Goal: Information Seeking & Learning: Learn about a topic

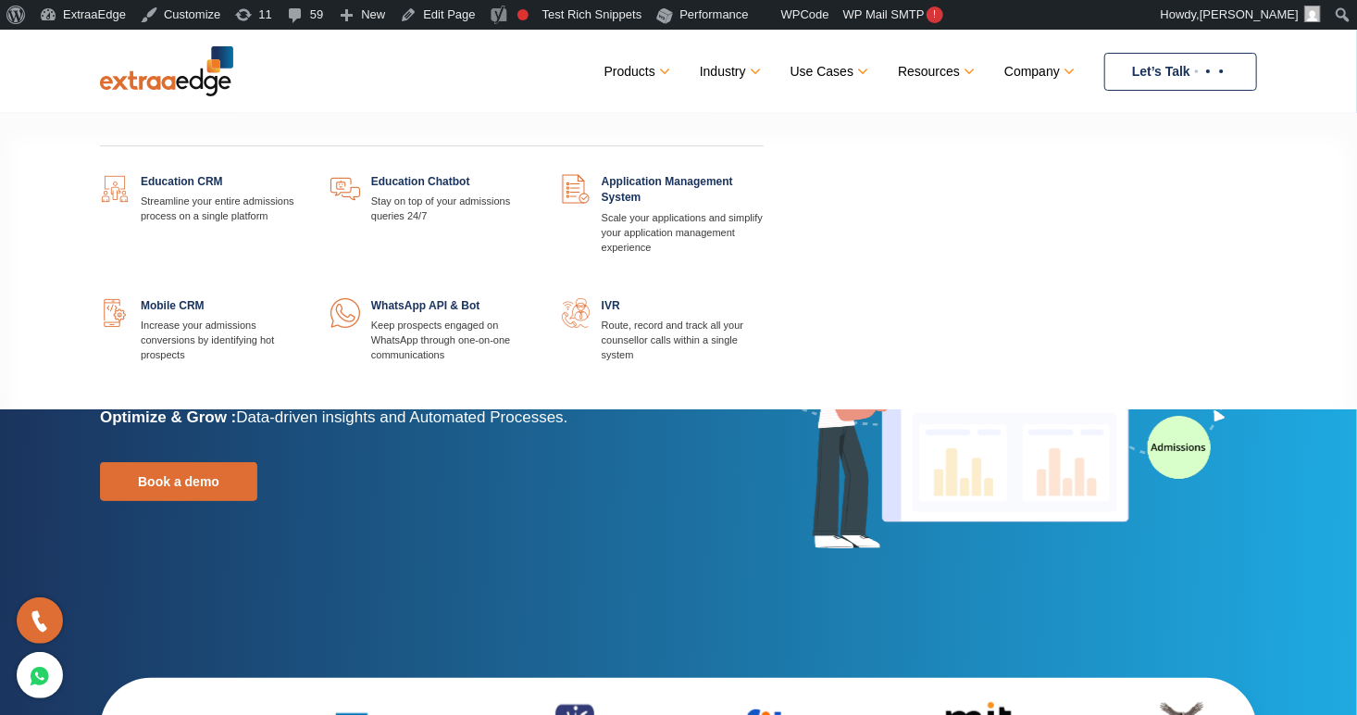
click at [303, 174] on link at bounding box center [303, 174] width 0 height 0
